Goal: Complete application form

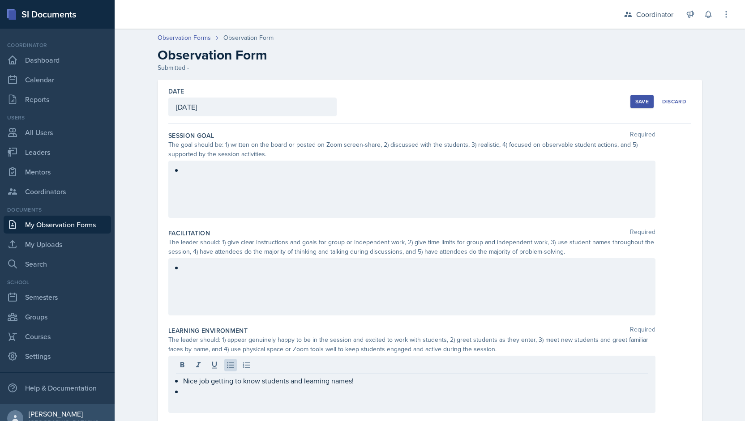
click at [240, 150] on div "The goal should be: 1) written on the board or posted on Zoom screen-share, 2) …" at bounding box center [411, 149] width 487 height 19
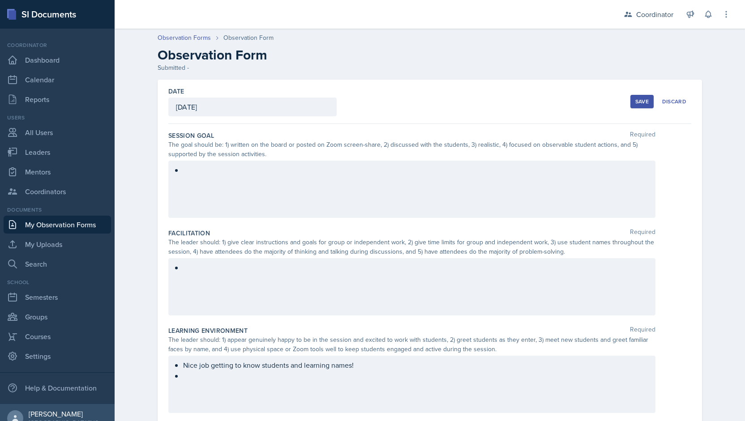
click at [216, 163] on div at bounding box center [411, 189] width 487 height 57
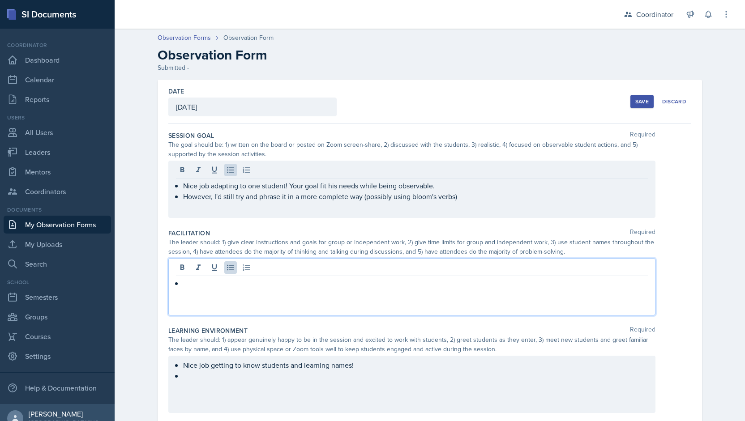
click at [240, 266] on div at bounding box center [411, 286] width 487 height 57
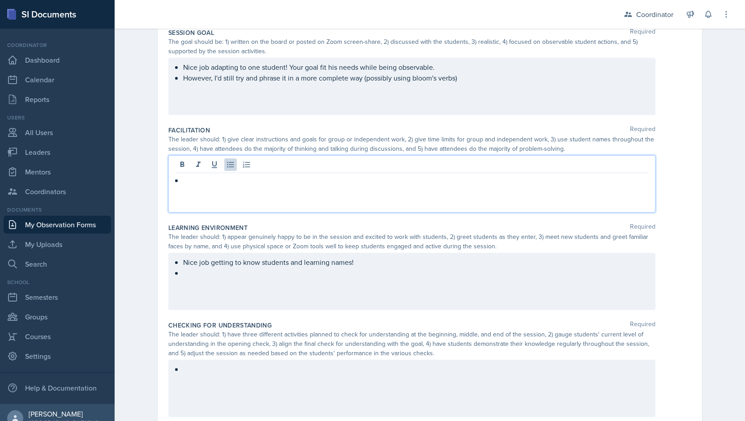
scroll to position [107, 0]
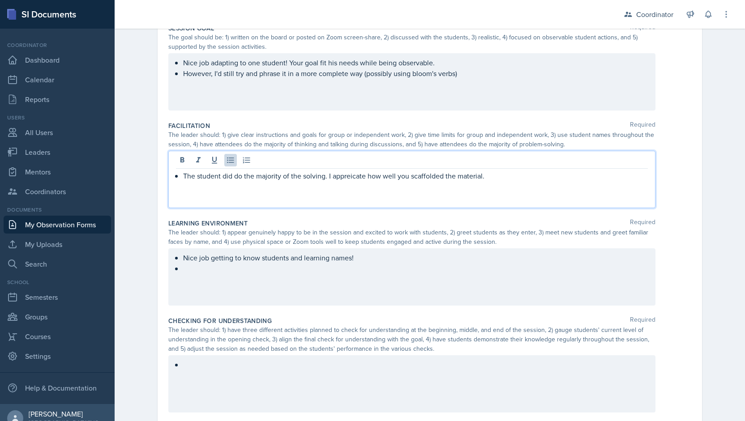
click at [335, 173] on p "The student did do the majority of the solving. I appreicate how well you scaff…" at bounding box center [415, 176] width 465 height 11
click at [508, 172] on p "The student did do the majority of the solving. I appreciate how well you scaff…" at bounding box center [415, 176] width 465 height 11
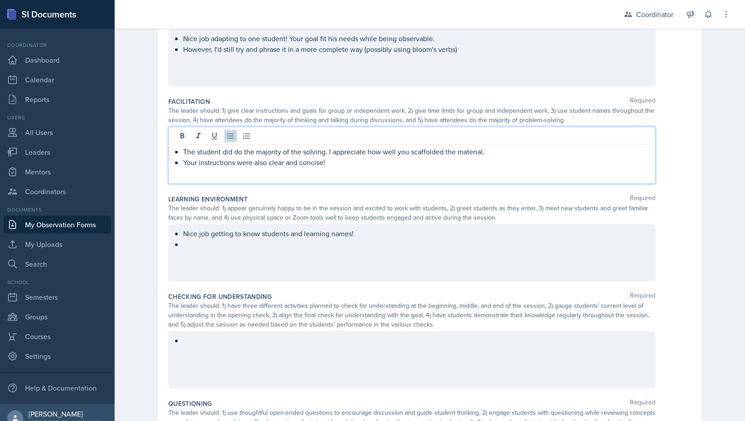
click at [195, 249] on p at bounding box center [415, 244] width 465 height 11
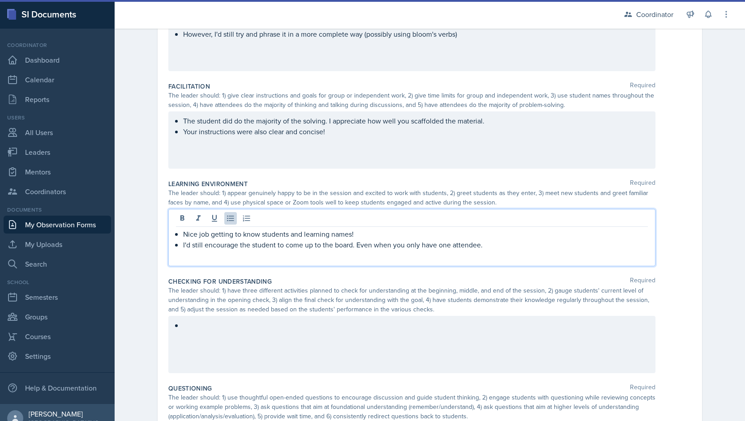
scroll to position [322, 0]
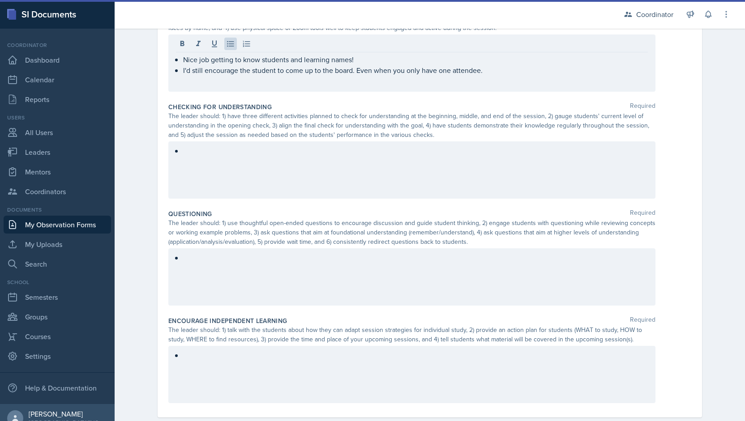
click at [242, 132] on div "The leader should: 1) have three different activities planned to check for unde…" at bounding box center [411, 126] width 487 height 28
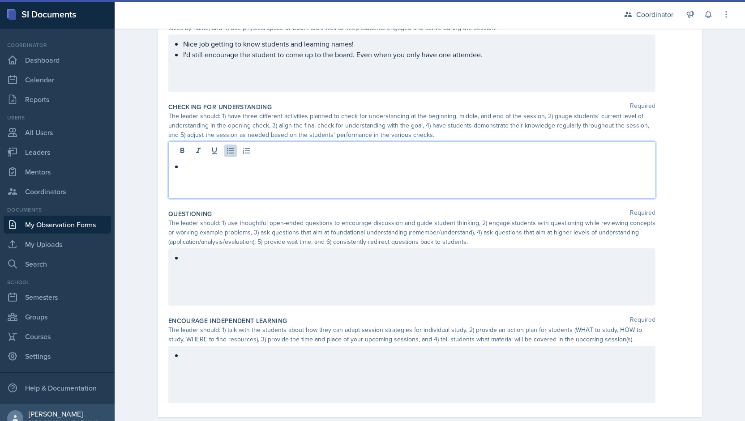
click at [226, 153] on div at bounding box center [411, 170] width 487 height 57
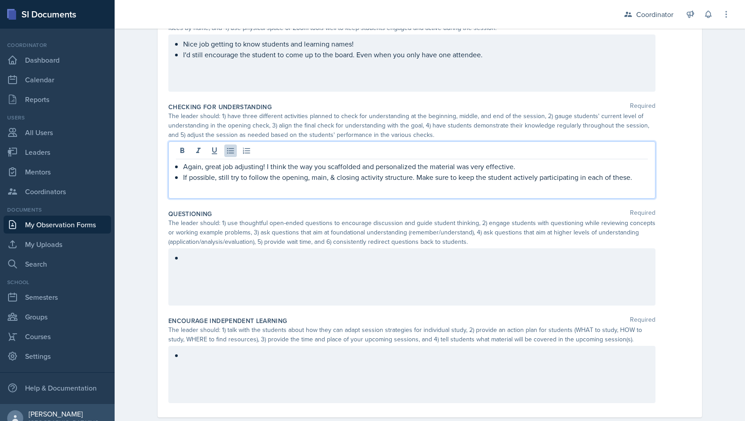
scroll to position [339, 0]
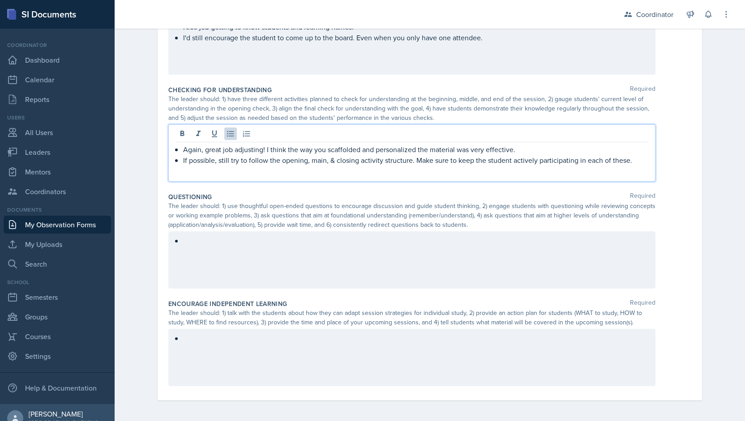
click at [189, 240] on div at bounding box center [411, 260] width 487 height 57
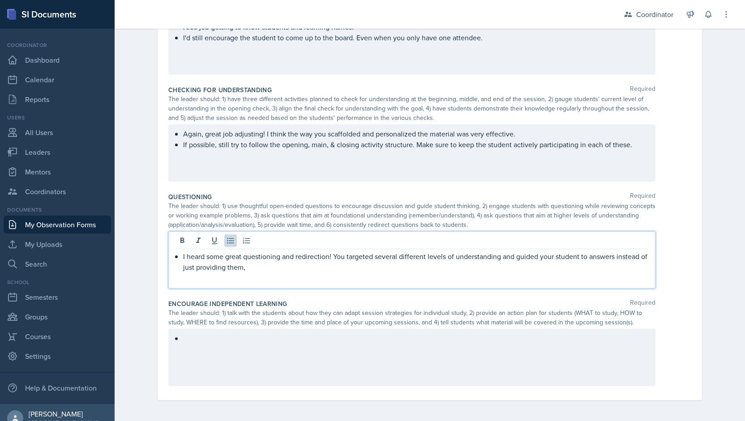
click at [217, 365] on div at bounding box center [411, 357] width 487 height 57
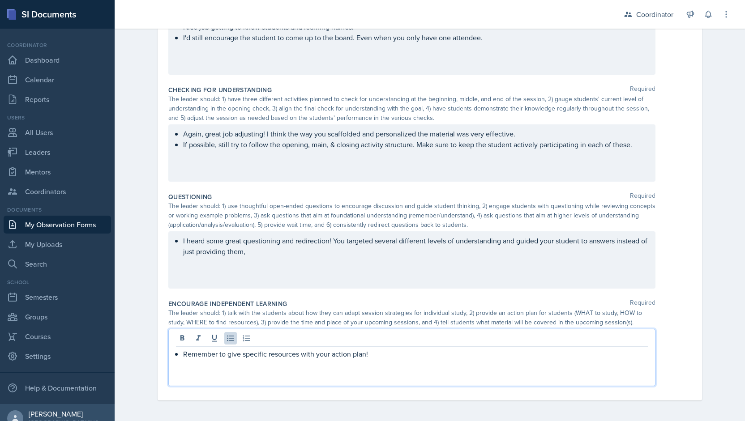
scroll to position [0, 0]
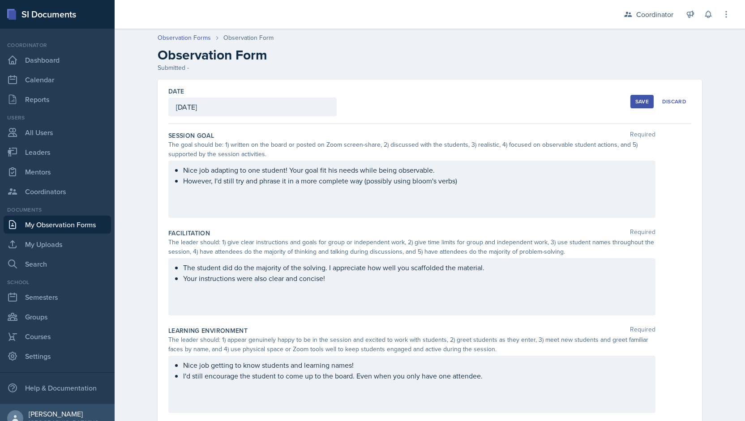
click at [637, 102] on div "Save" at bounding box center [642, 101] width 13 height 7
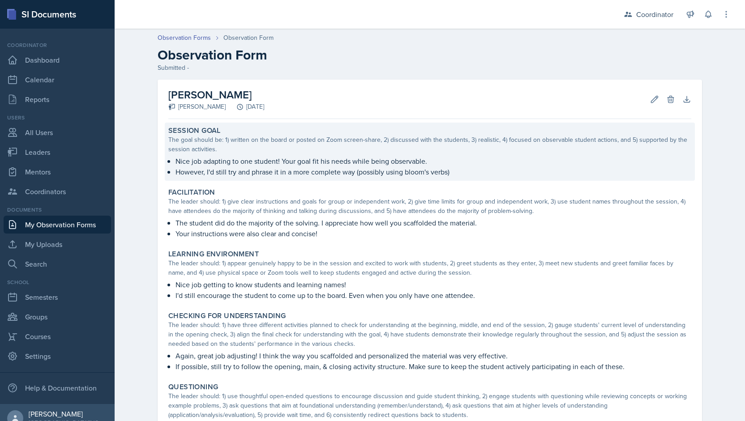
scroll to position [134, 0]
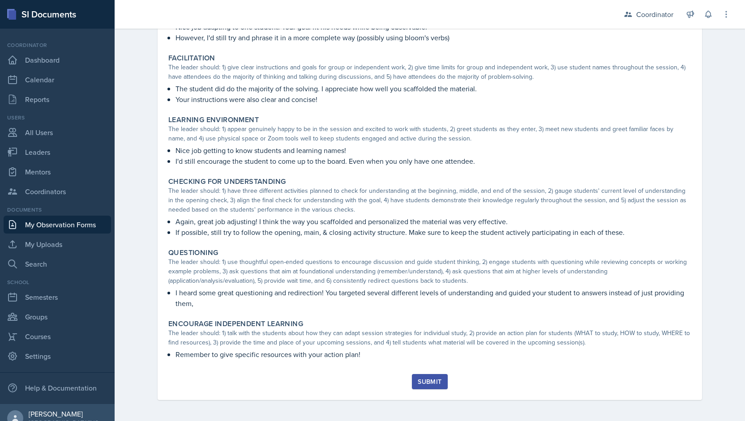
click at [428, 383] on div "Submit" at bounding box center [430, 381] width 24 height 7
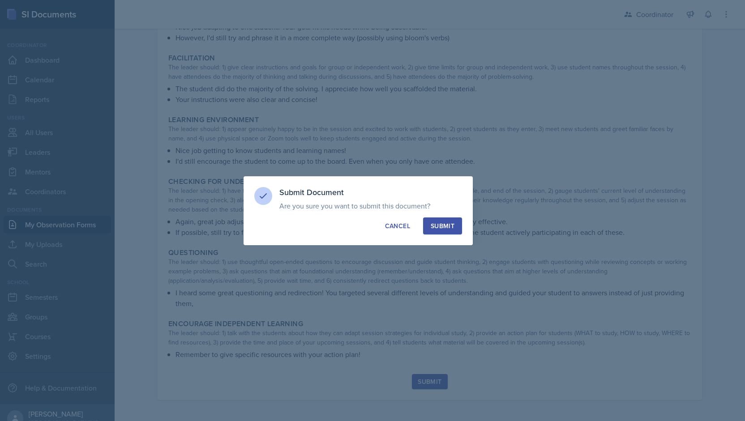
click at [448, 223] on div "Submit" at bounding box center [443, 226] width 24 height 9
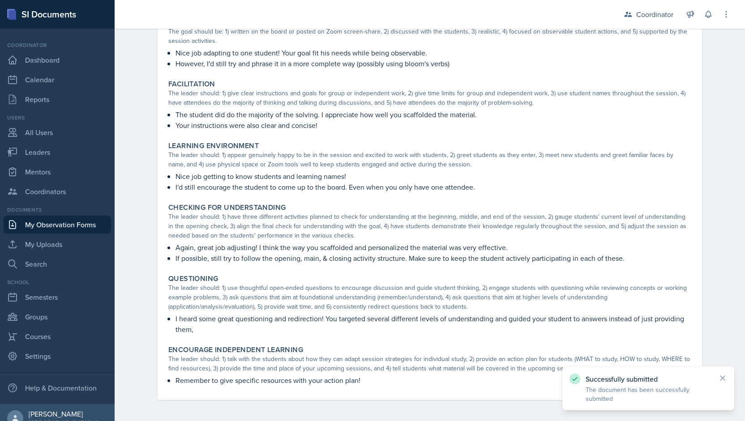
scroll to position [0, 0]
